Goal: Task Accomplishment & Management: Manage account settings

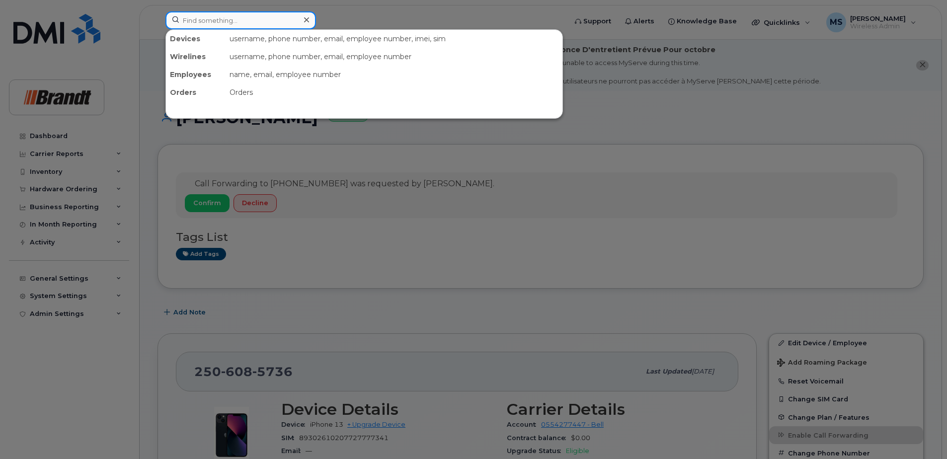
click at [284, 23] on input at bounding box center [241, 20] width 151 height 18
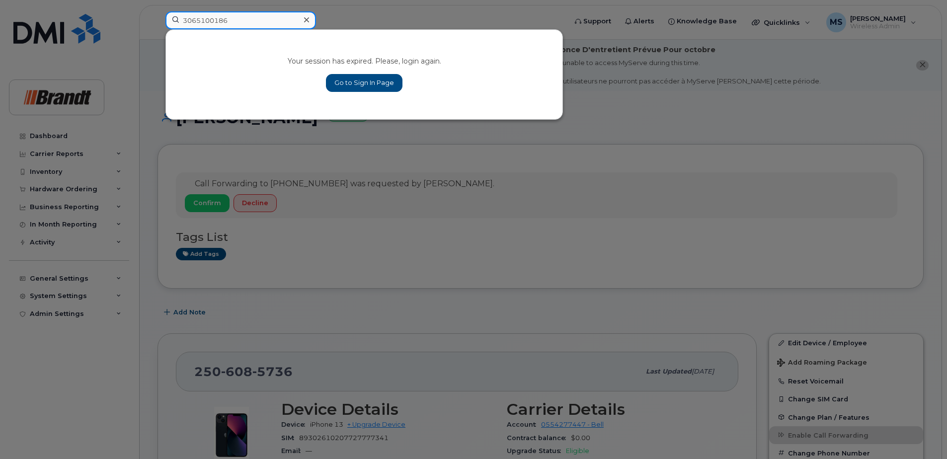
type input "3065100186"
click at [369, 78] on link "Go to Sign In Page" at bounding box center [364, 83] width 77 height 18
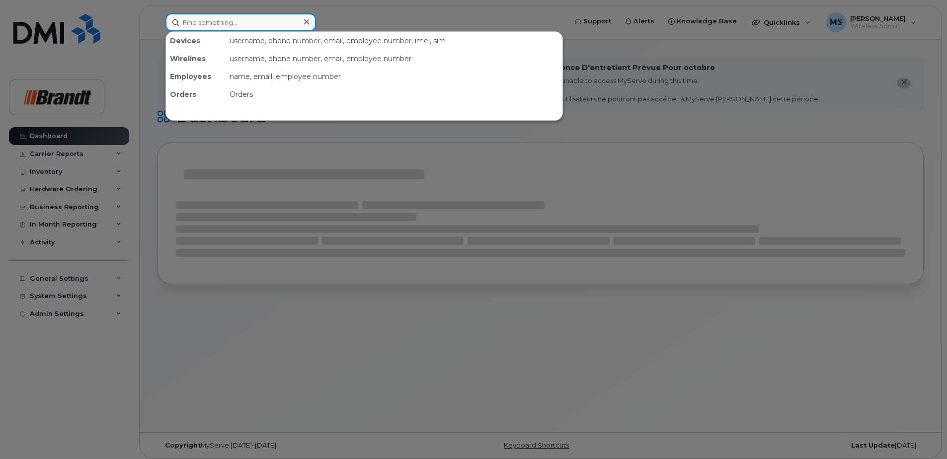
click at [235, 26] on input at bounding box center [241, 22] width 151 height 18
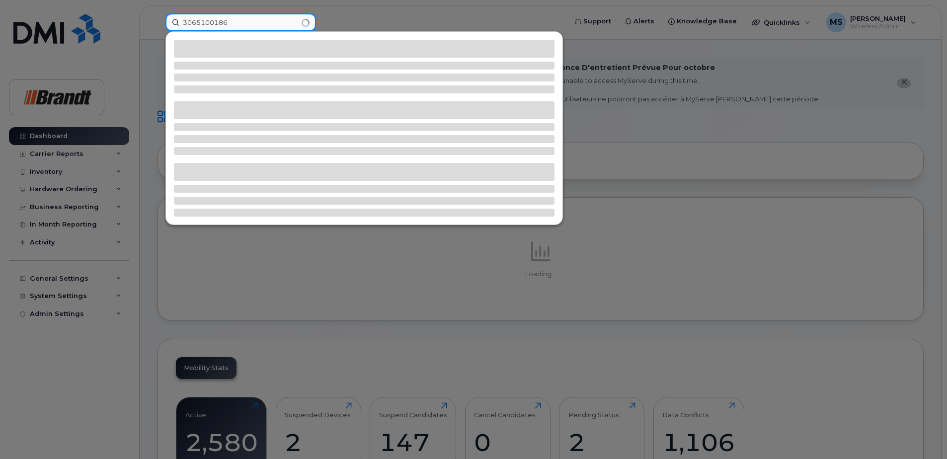
type input "3065100186"
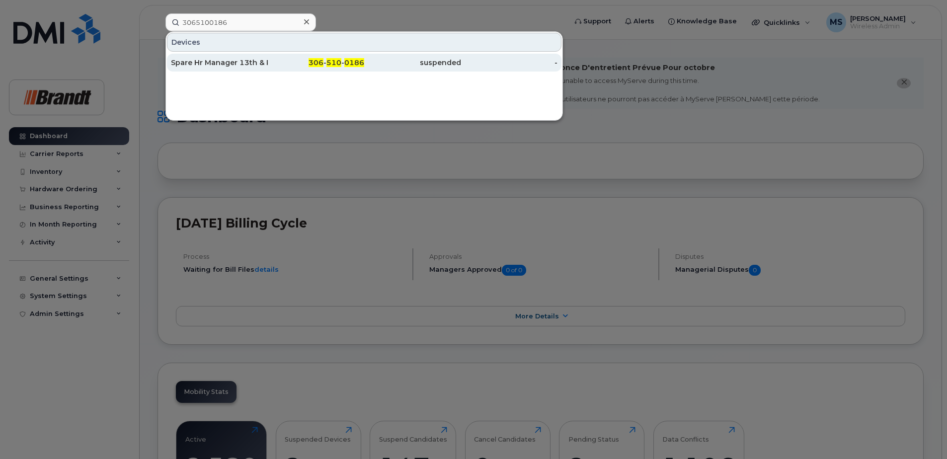
click at [280, 65] on div "306 - 510 - 0186" at bounding box center [316, 63] width 97 height 10
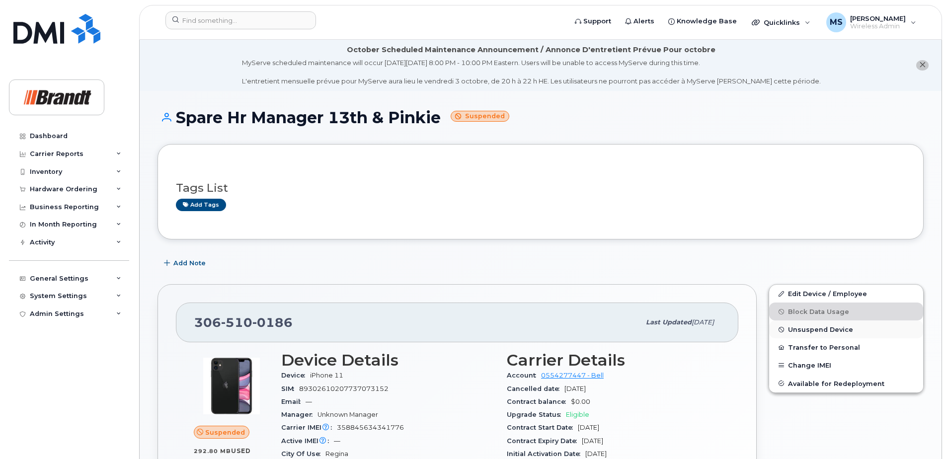
click at [821, 331] on span "Unsuspend Device" at bounding box center [820, 329] width 65 height 7
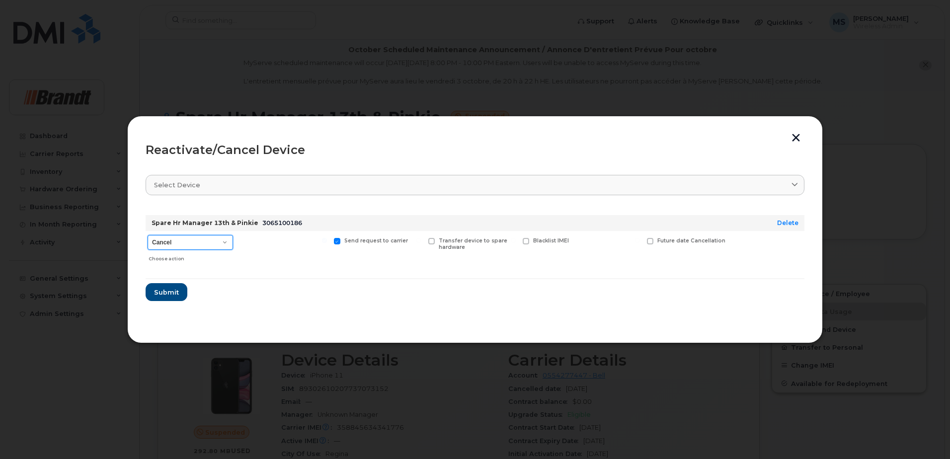
click at [193, 245] on select "Cancel Suspend - Extend Suspension Reactivate" at bounding box center [191, 242] width 86 height 15
select select "[object Object]"
click at [148, 235] on select "Cancel Suspend - Extend Suspension Reactivate" at bounding box center [191, 242] width 86 height 15
click at [603, 241] on span "New Username" at bounding box center [617, 241] width 42 height 6
click at [578, 241] on input "New Username" at bounding box center [575, 240] width 5 height 5
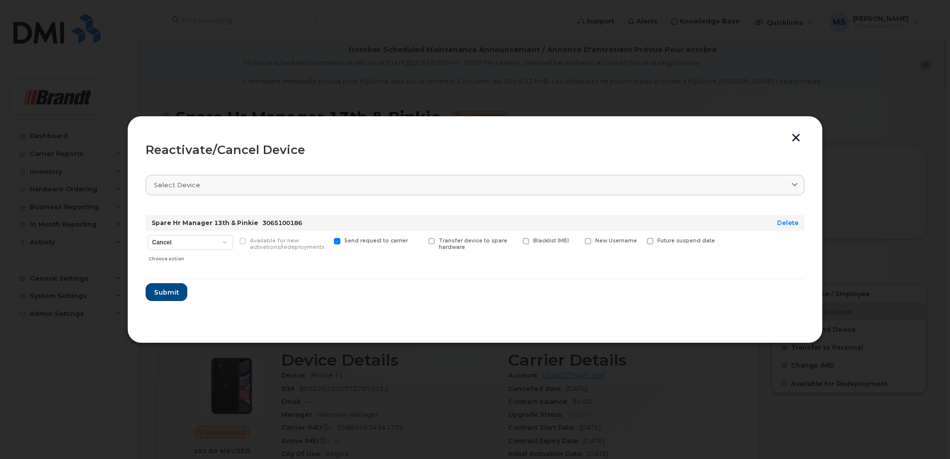
checkbox input "true"
click at [613, 265] on input "text" at bounding box center [613, 257] width 56 height 18
type input "Adria Gorski"
click at [165, 297] on span "Submit" at bounding box center [166, 295] width 25 height 9
